Goal: Use online tool/utility: Utilize a website feature to perform a specific function

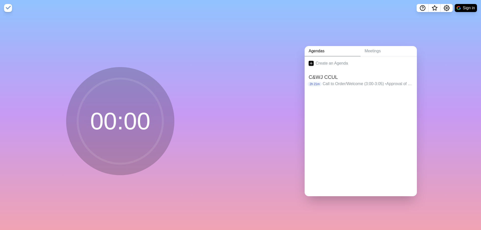
click at [327, 77] on h2 "C&WJ CCUL" at bounding box center [361, 77] width 104 height 8
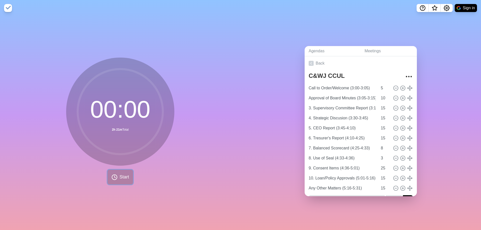
click at [124, 175] on span "Start" at bounding box center [125, 177] width 10 height 7
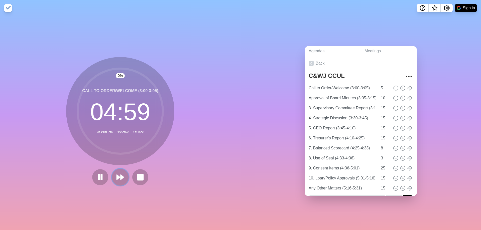
click at [115, 177] on button at bounding box center [120, 177] width 17 height 17
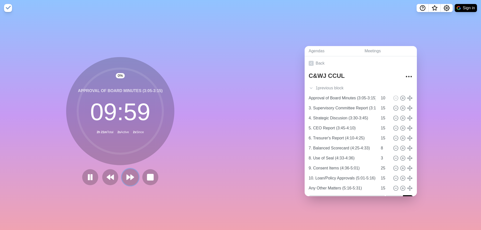
click at [130, 178] on polygon at bounding box center [128, 177] width 3 height 5
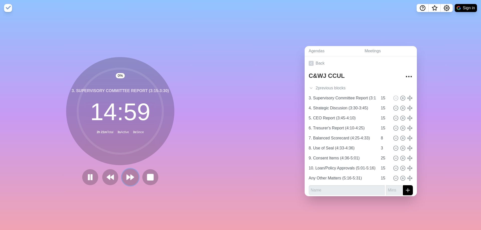
click at [131, 178] on polygon at bounding box center [132, 177] width 3 height 5
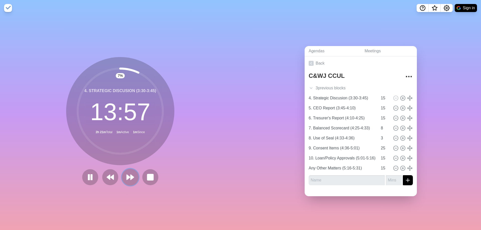
click at [127, 175] on polygon at bounding box center [128, 177] width 3 height 5
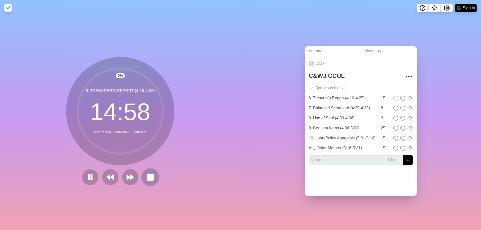
click at [147, 179] on rect at bounding box center [150, 177] width 6 height 6
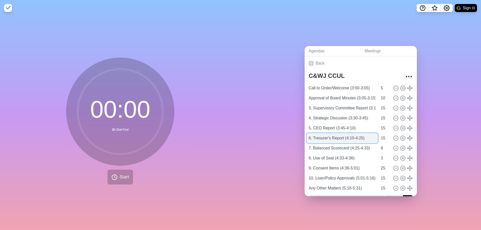
click at [331, 141] on input "6. Tresurer's Report (4:10-4:25)" at bounding box center [342, 138] width 71 height 10
click at [126, 174] on button "Start" at bounding box center [121, 177] width 26 height 15
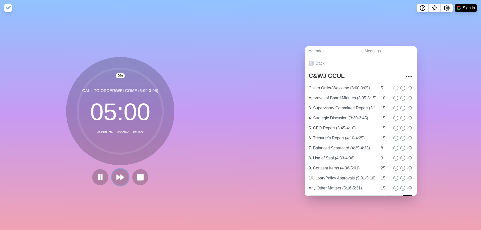
click at [125, 175] on button at bounding box center [120, 177] width 17 height 17
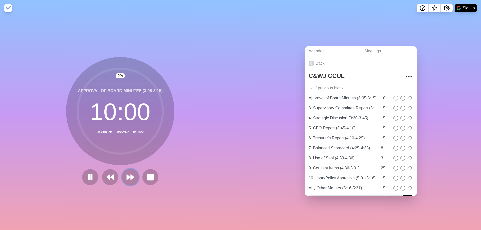
click at [125, 175] on button at bounding box center [130, 177] width 17 height 17
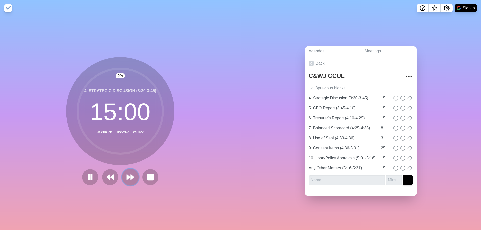
click at [125, 174] on button at bounding box center [130, 177] width 17 height 17
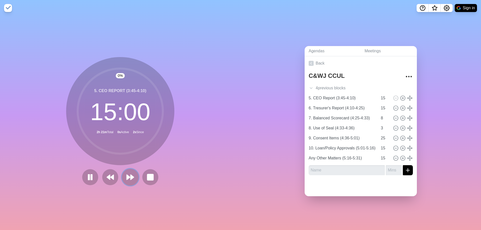
click at [125, 174] on button at bounding box center [130, 177] width 17 height 17
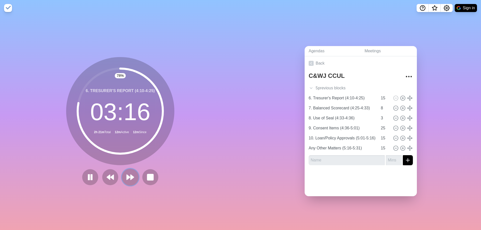
click at [128, 173] on button at bounding box center [130, 177] width 17 height 17
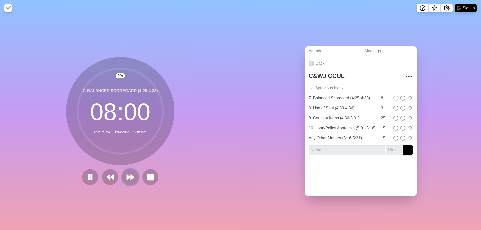
click at [129, 173] on button at bounding box center [130, 177] width 17 height 17
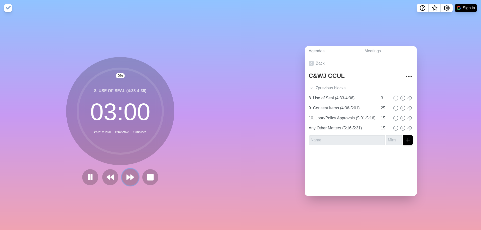
click at [129, 173] on button at bounding box center [130, 177] width 17 height 17
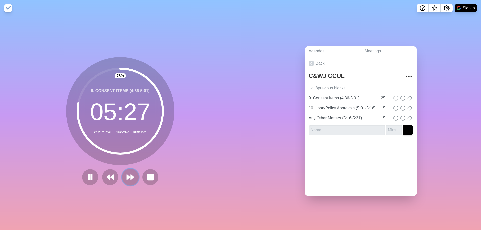
click at [130, 178] on polygon at bounding box center [128, 177] width 3 height 5
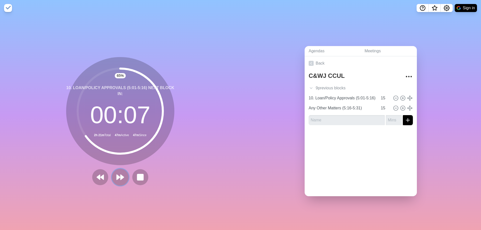
click at [122, 177] on polygon at bounding box center [122, 177] width 3 height 5
